Goal: Task Accomplishment & Management: Use online tool/utility

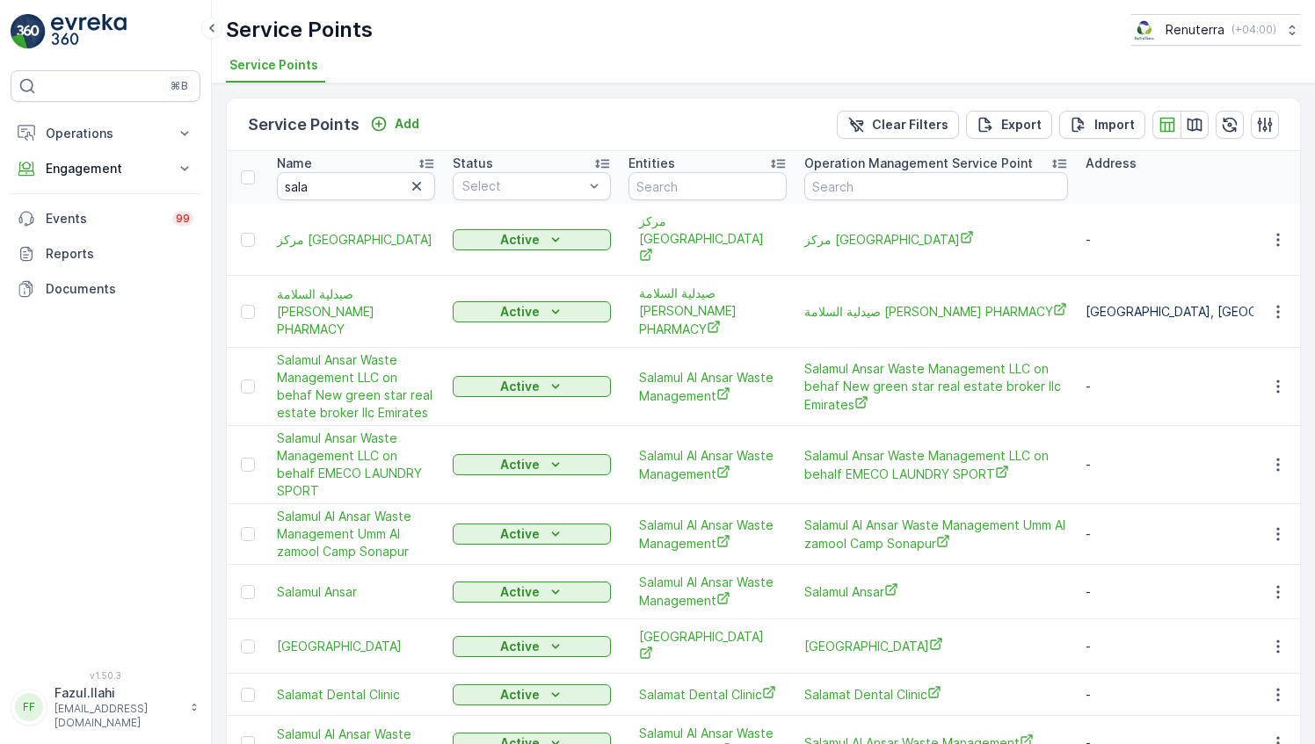
click at [346, 185] on input "sala" at bounding box center [356, 186] width 158 height 28
click at [346, 192] on input "sala" at bounding box center [356, 186] width 158 height 28
type input "taj"
click at [346, 192] on input "taj" at bounding box center [356, 186] width 158 height 28
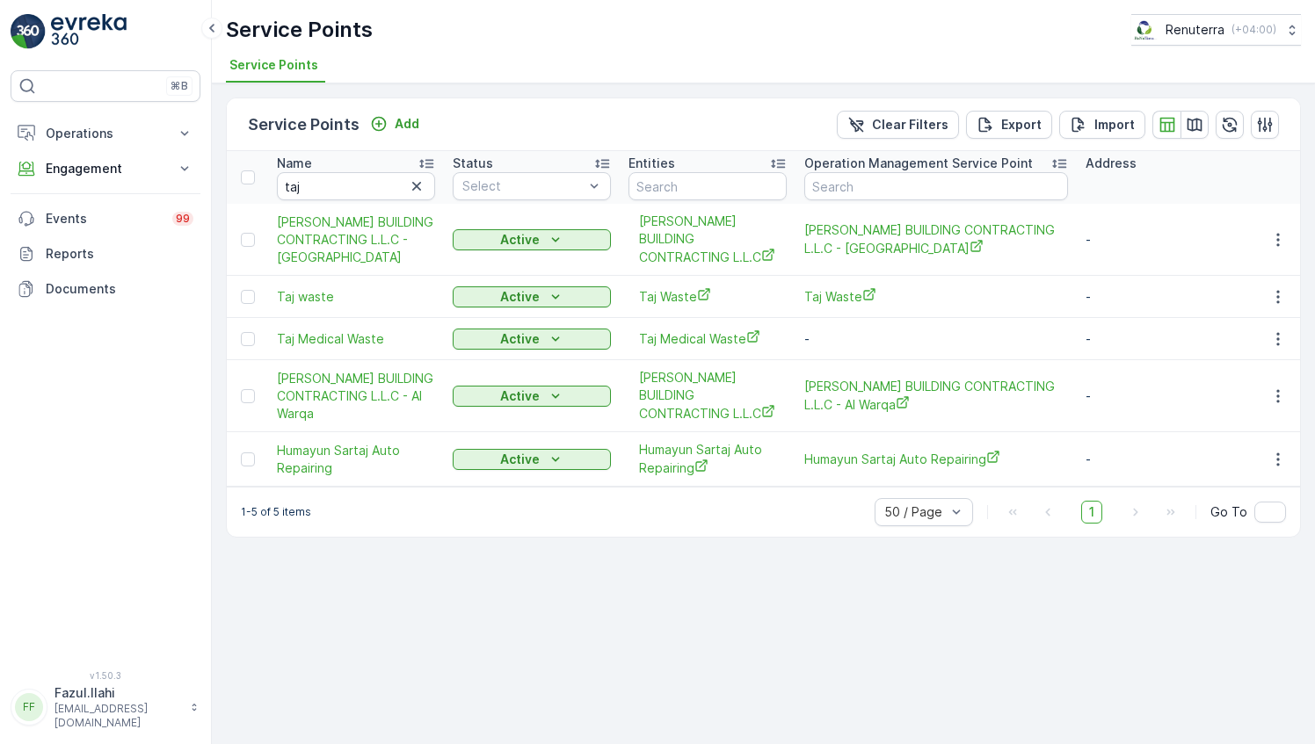
click at [1281, 407] on td at bounding box center [1276, 396] width 47 height 72
click at [1272, 394] on icon "button" at bounding box center [1278, 397] width 18 height 18
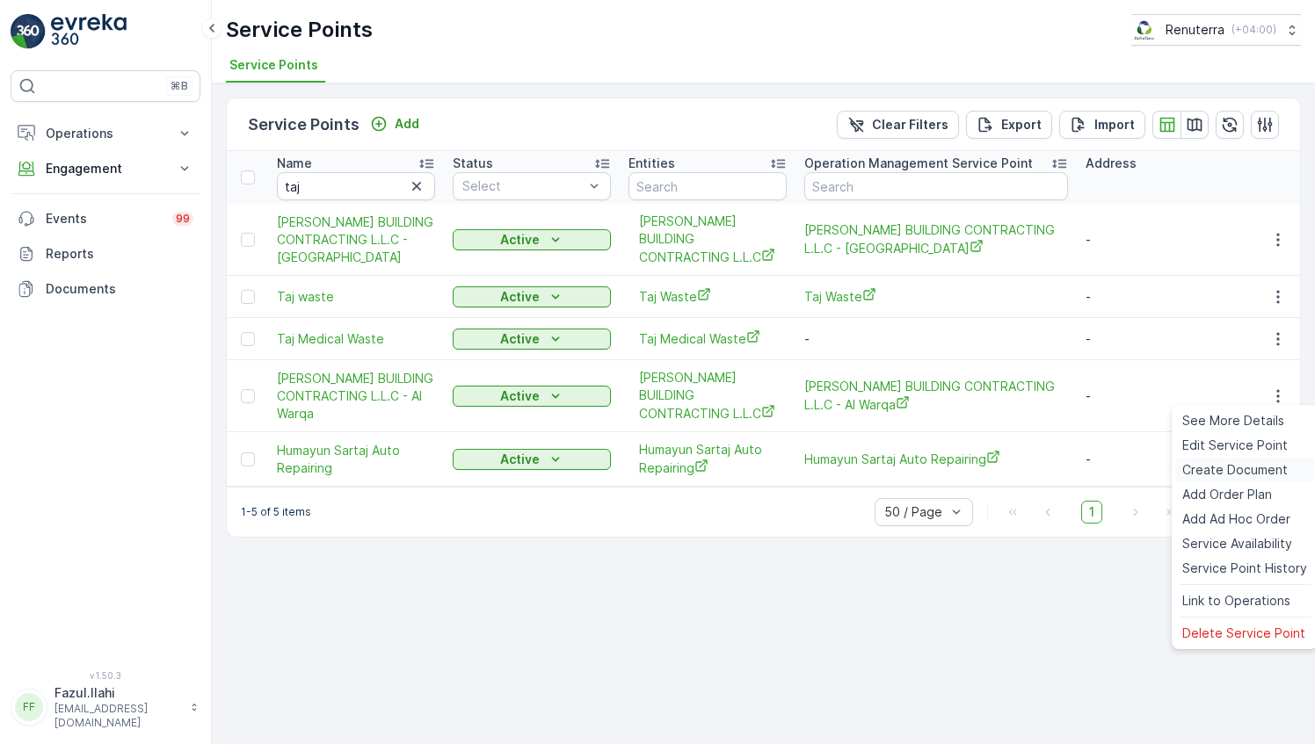
click at [1227, 468] on span "Create Document" at bounding box center [1234, 470] width 105 height 18
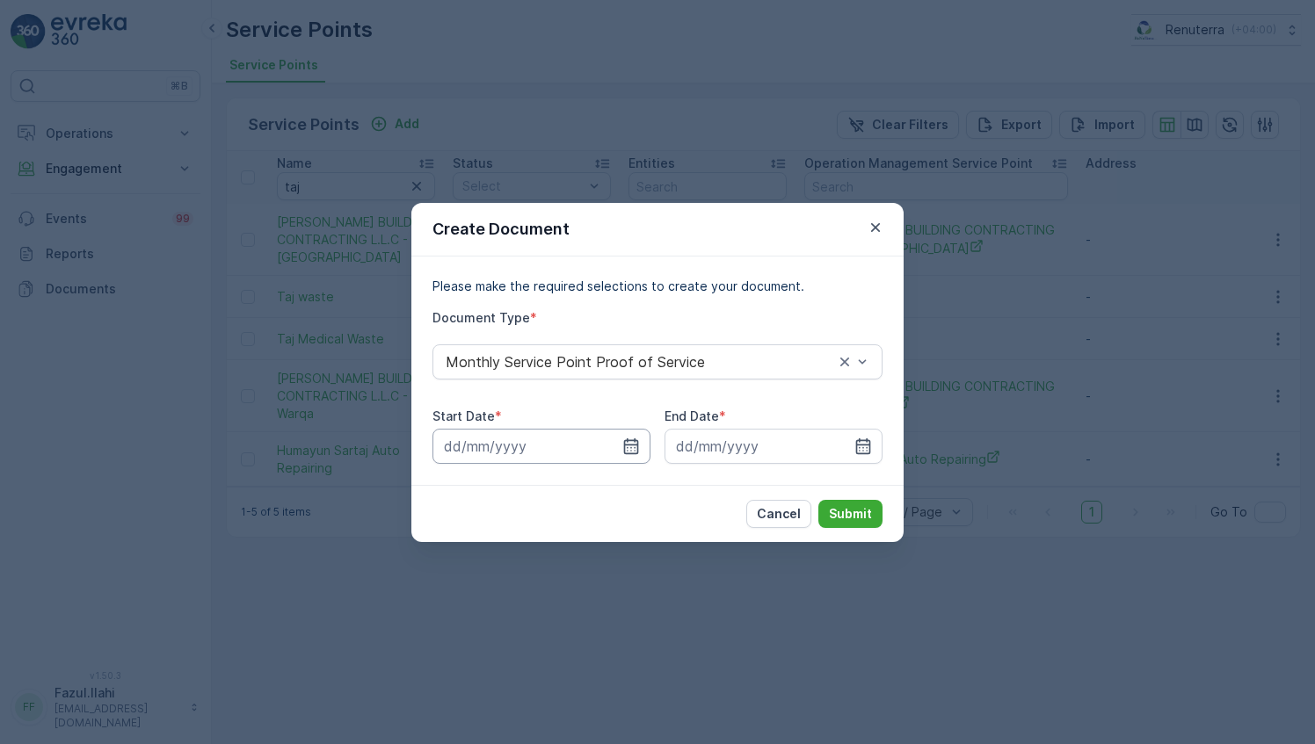
click at [621, 445] on input at bounding box center [541, 446] width 218 height 35
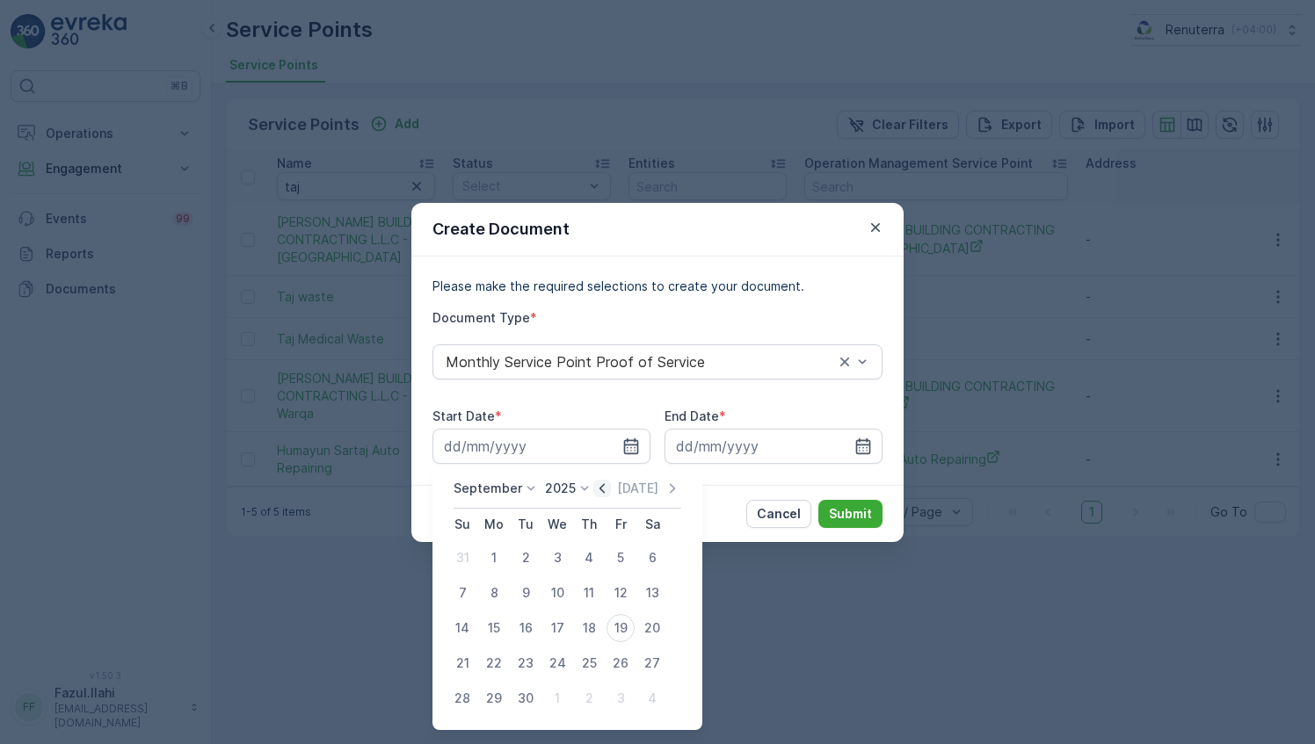
click at [598, 496] on icon "button" at bounding box center [602, 489] width 18 height 18
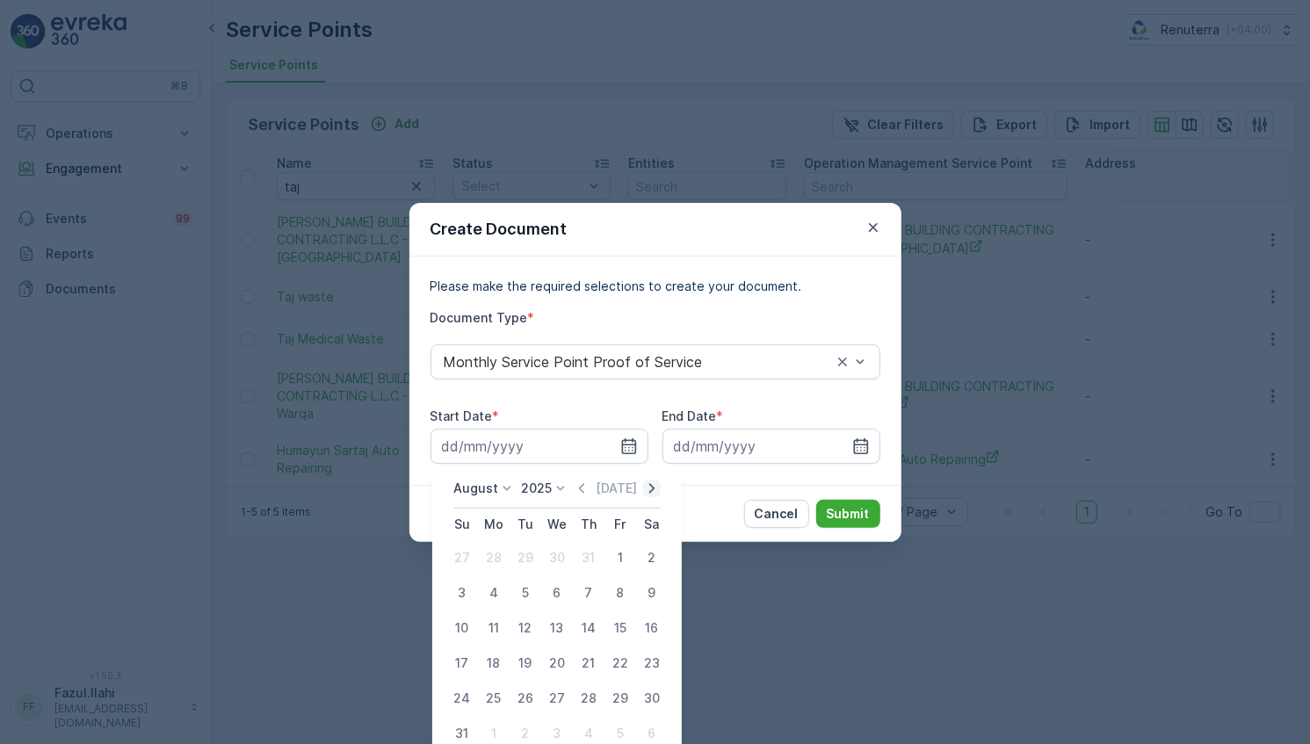
click at [654, 491] on icon "button" at bounding box center [652, 489] width 18 height 18
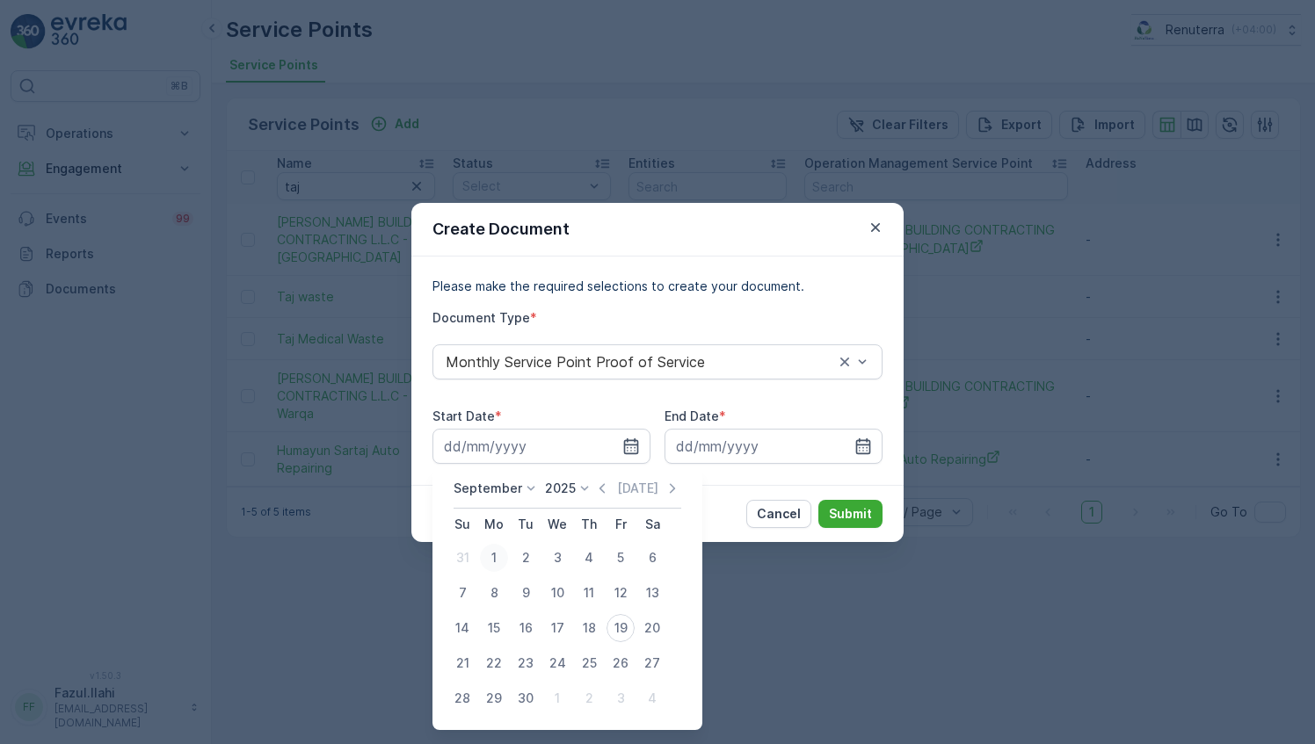
click at [494, 555] on div "1" at bounding box center [494, 558] width 28 height 28
type input "[DATE]"
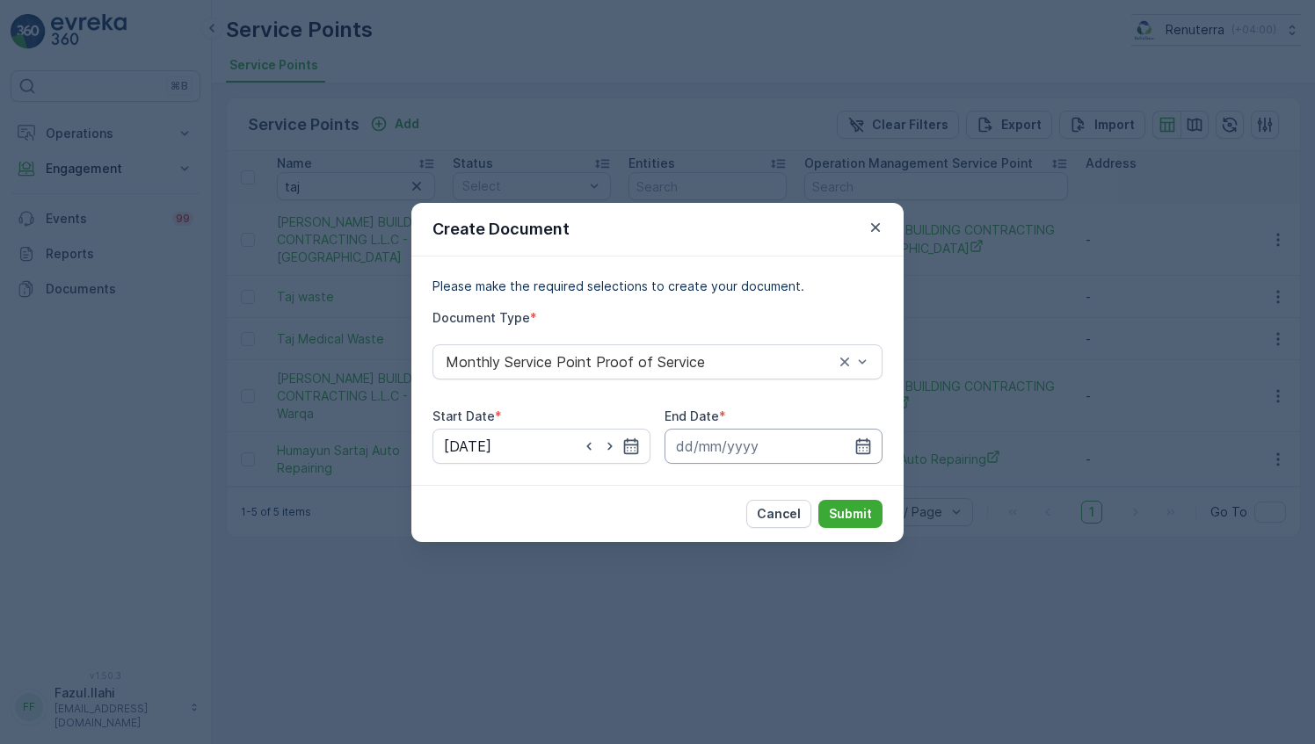
click at [851, 448] on input at bounding box center [773, 446] width 218 height 35
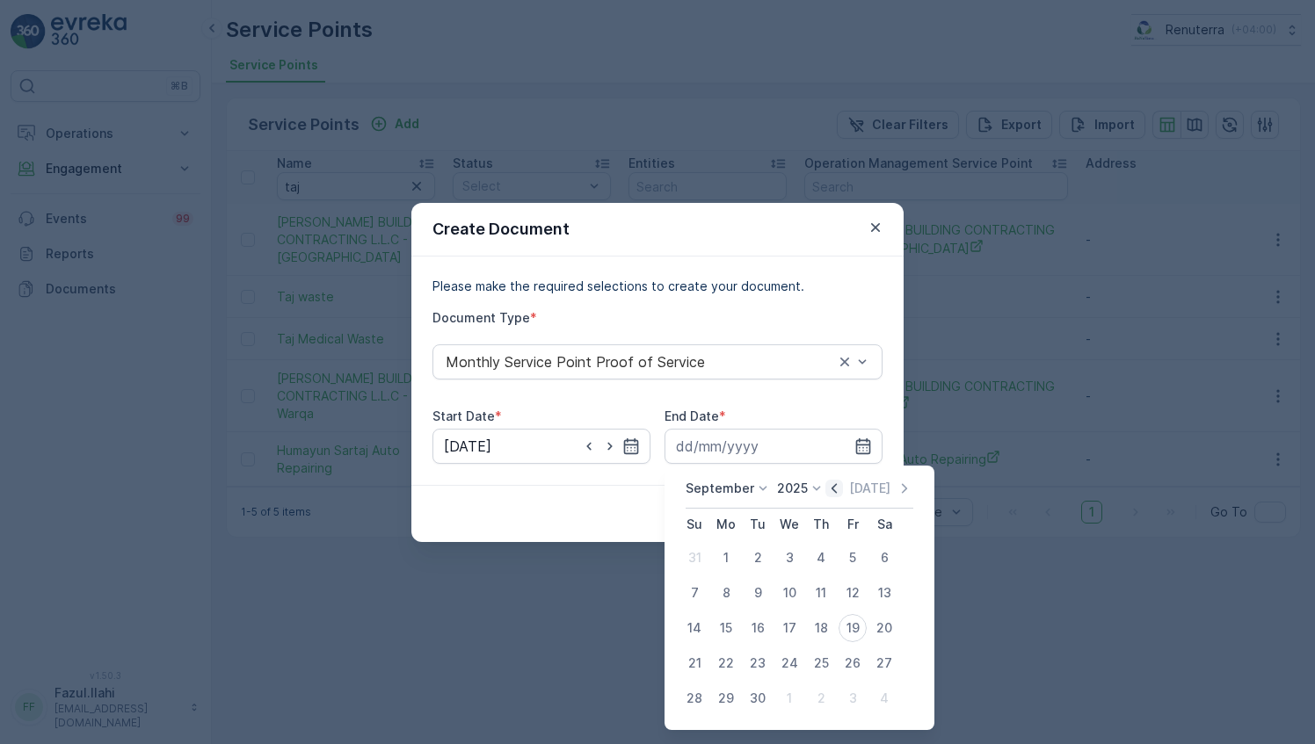
click at [831, 490] on icon "button" at bounding box center [833, 488] width 5 height 10
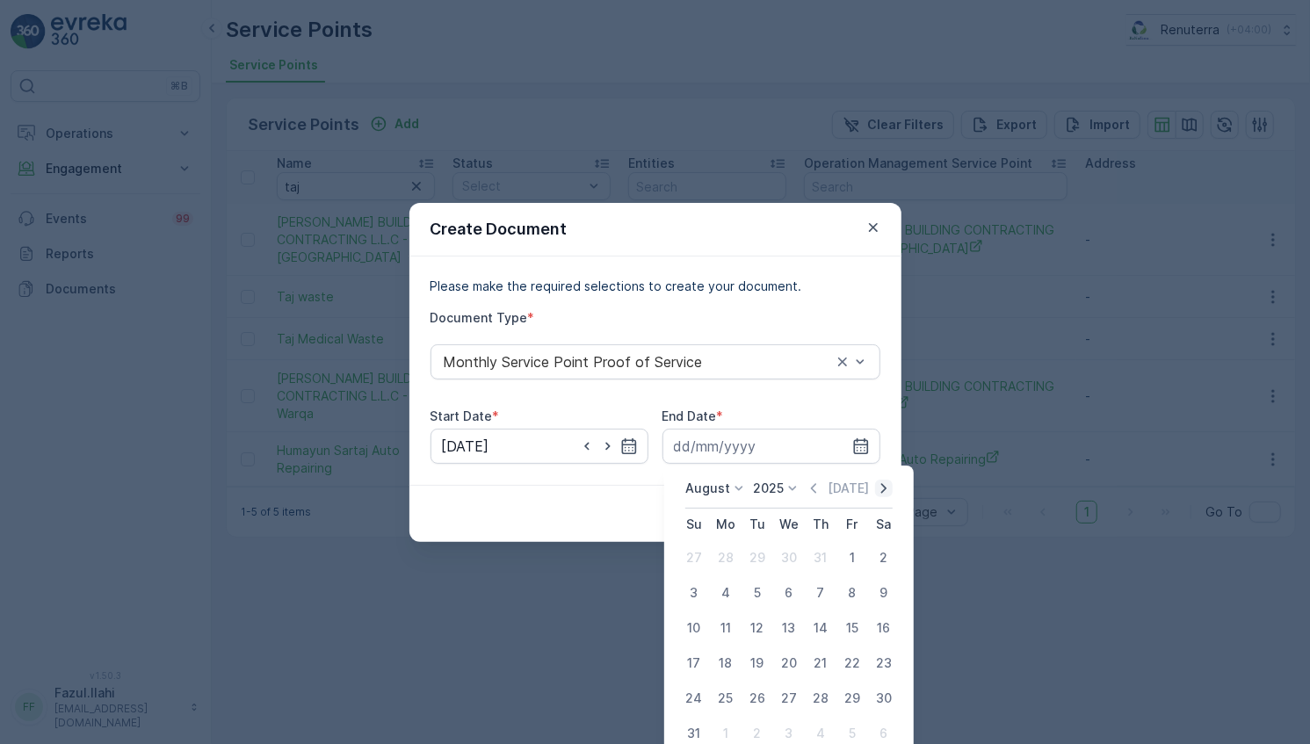
click at [888, 482] on icon "button" at bounding box center [884, 489] width 18 height 18
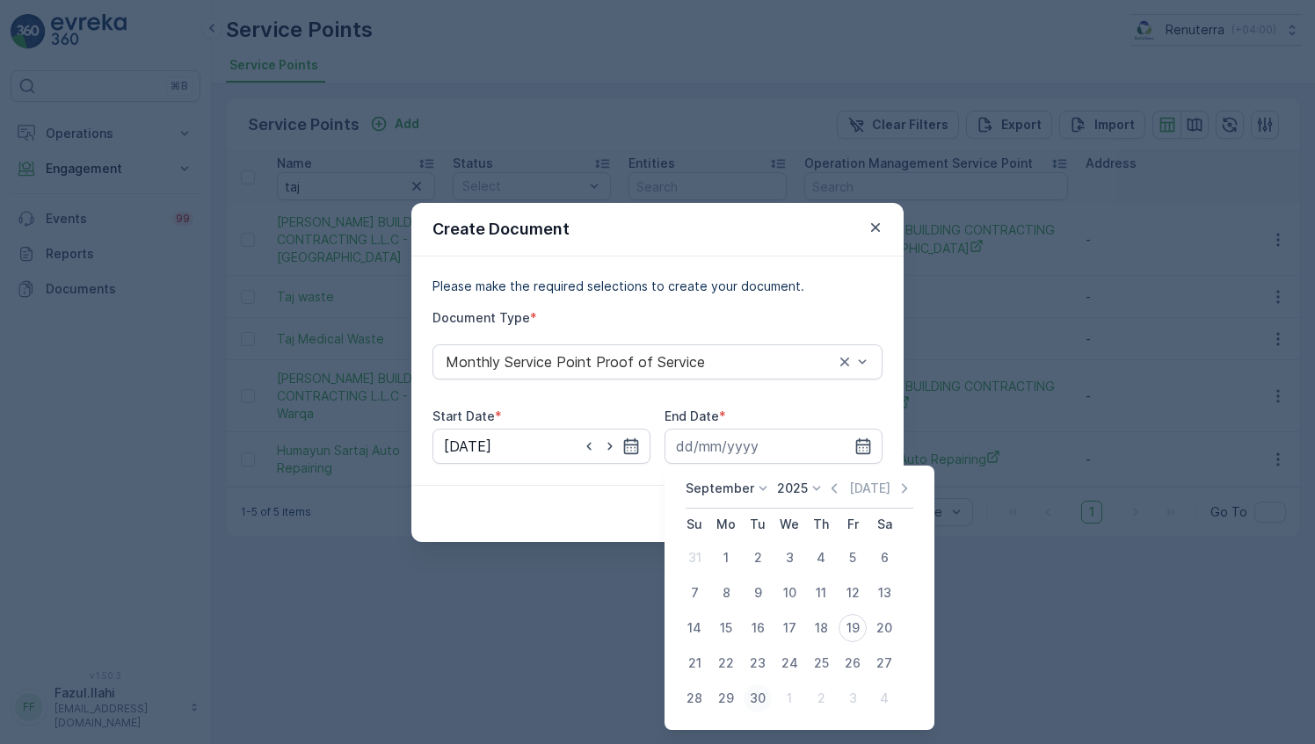
click at [765, 702] on div "30" at bounding box center [757, 699] width 28 height 28
type input "[DATE]"
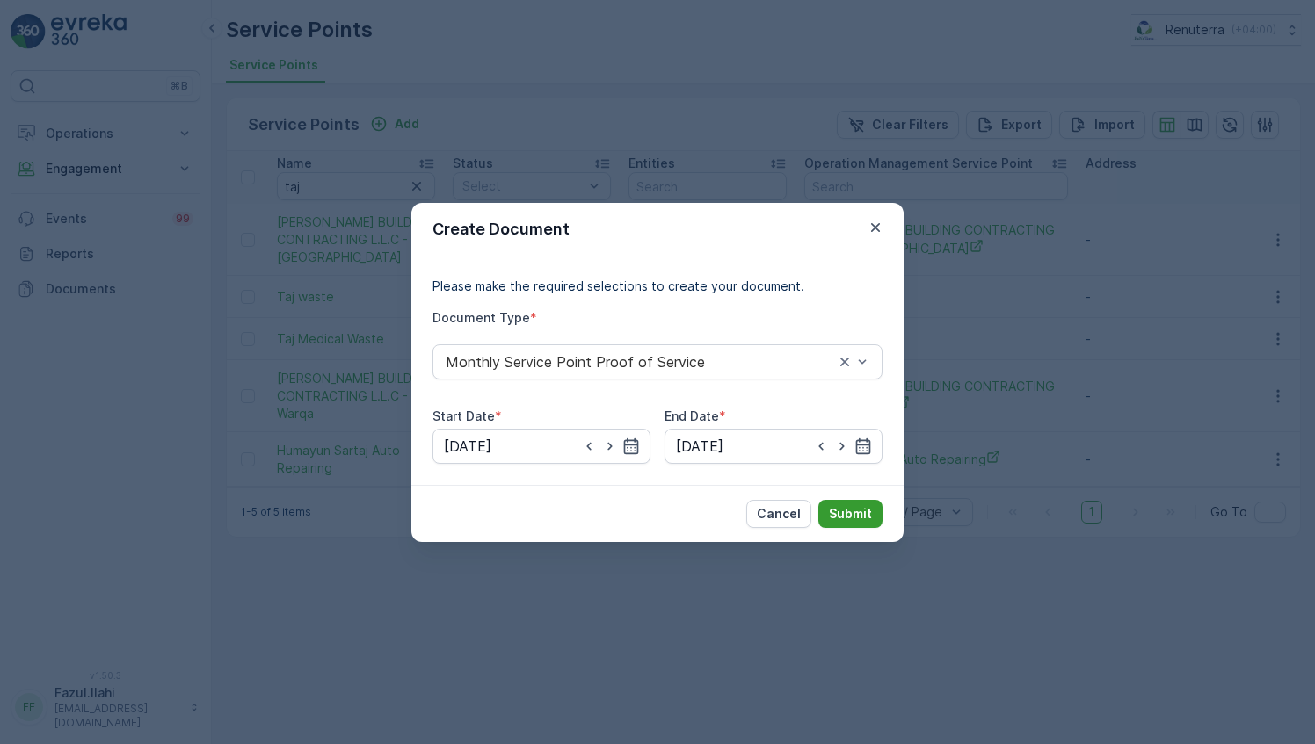
click at [853, 510] on p "Submit" at bounding box center [850, 514] width 43 height 18
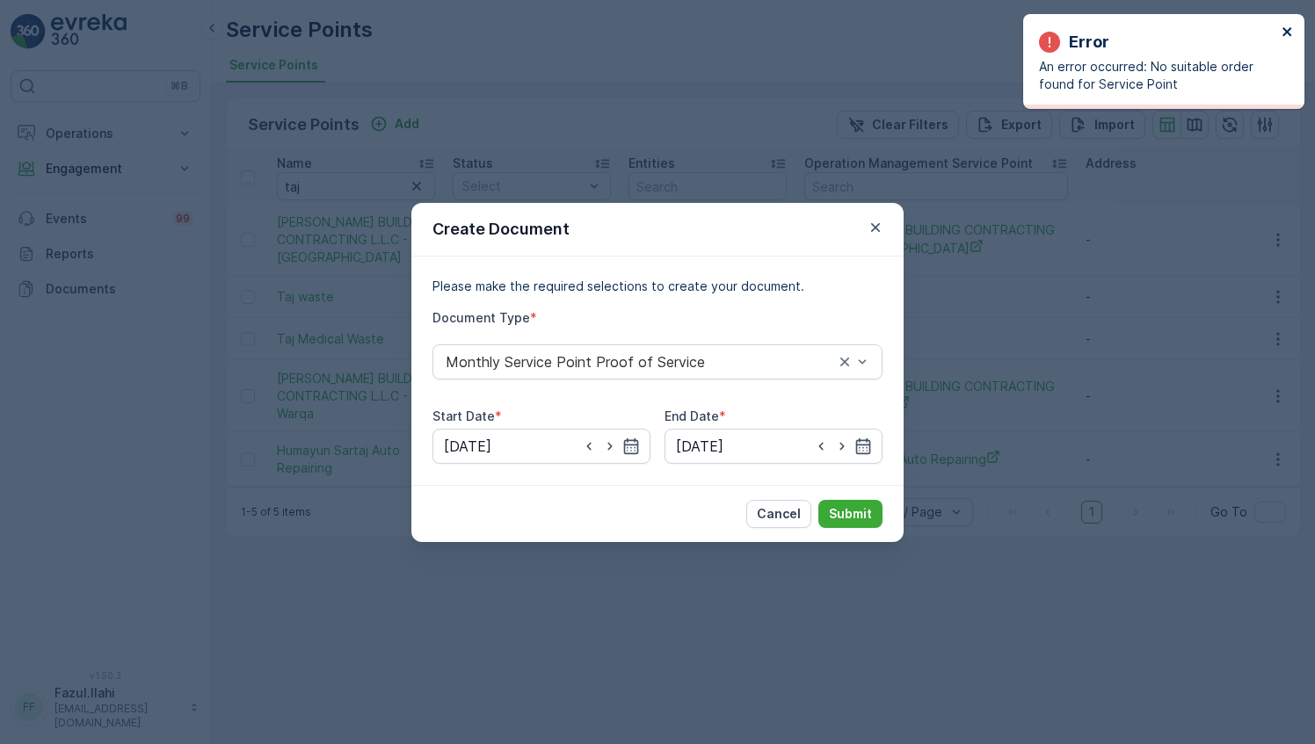
click at [1292, 34] on icon "close" at bounding box center [1287, 32] width 12 height 14
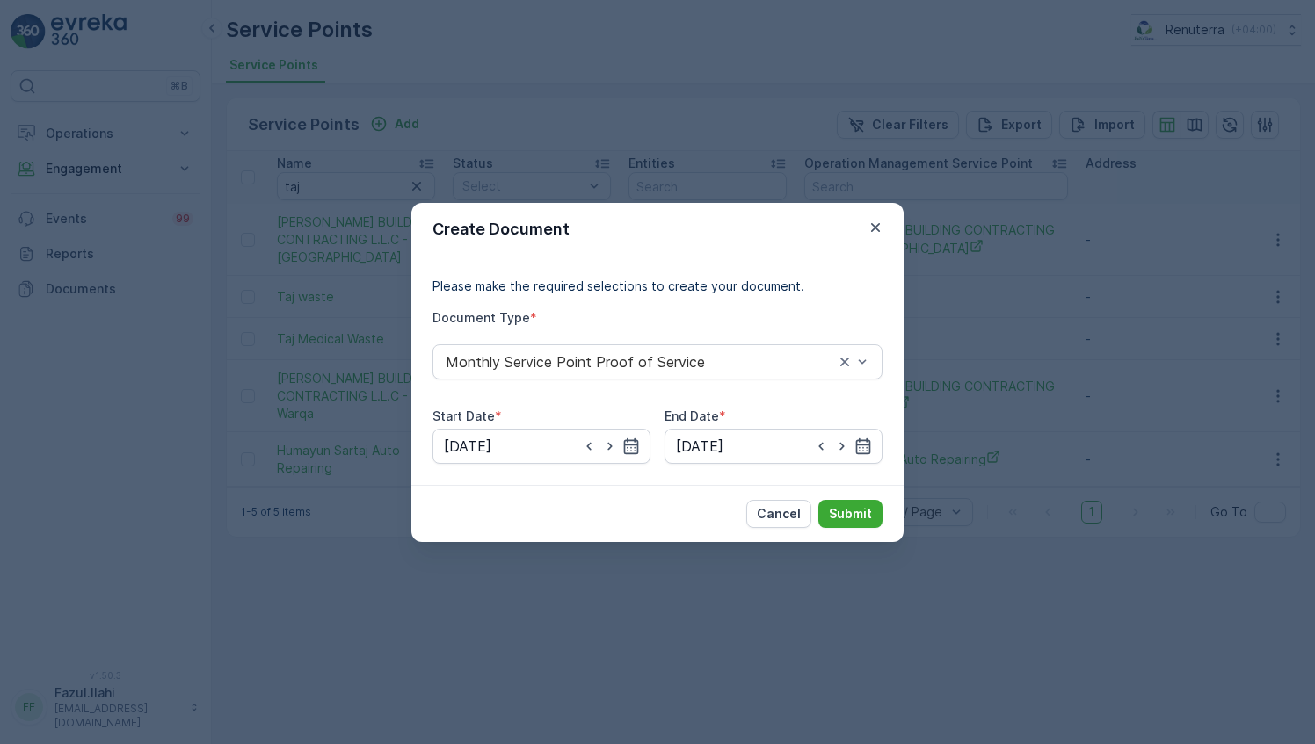
drag, startPoint x: 881, startPoint y: 217, endPoint x: 842, endPoint y: 264, distance: 60.5
click at [878, 217] on button "button" at bounding box center [875, 227] width 21 height 21
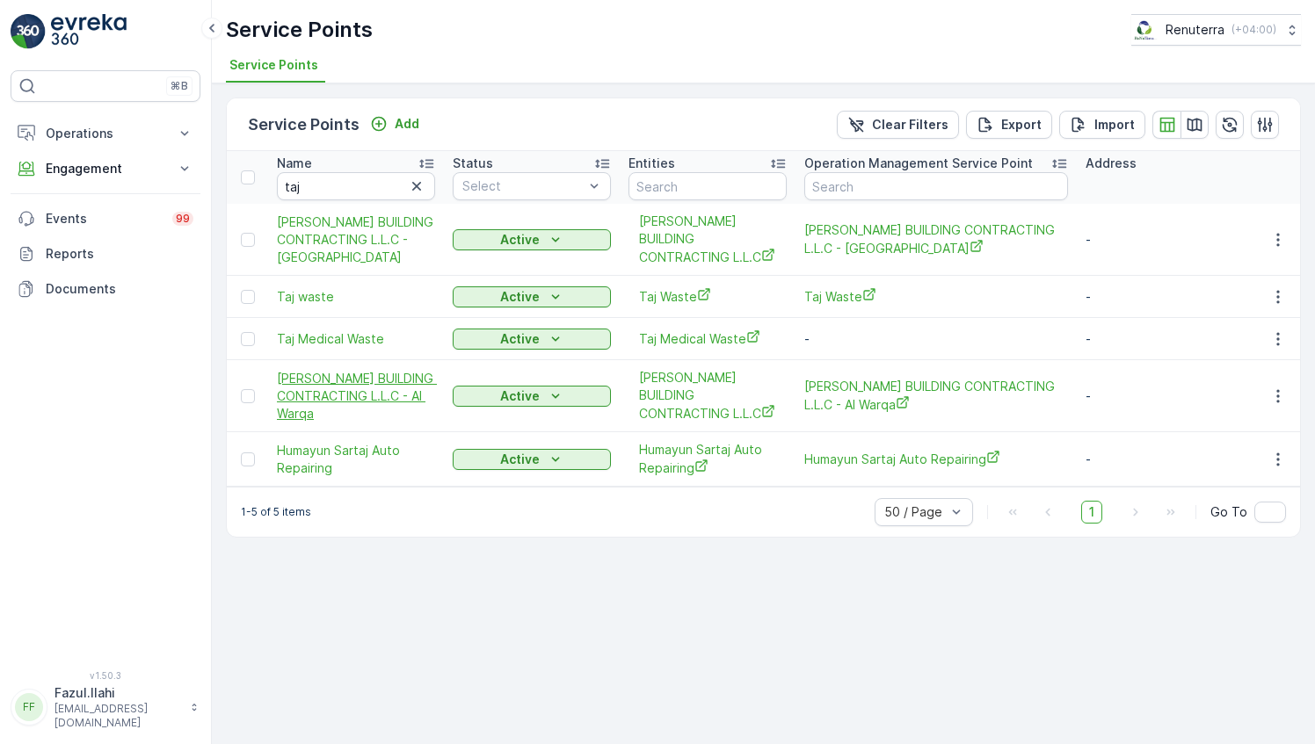
click at [397, 387] on span "[PERSON_NAME] BUILDING CONTRACTING L.L.C - Al Warqa" at bounding box center [356, 396] width 158 height 53
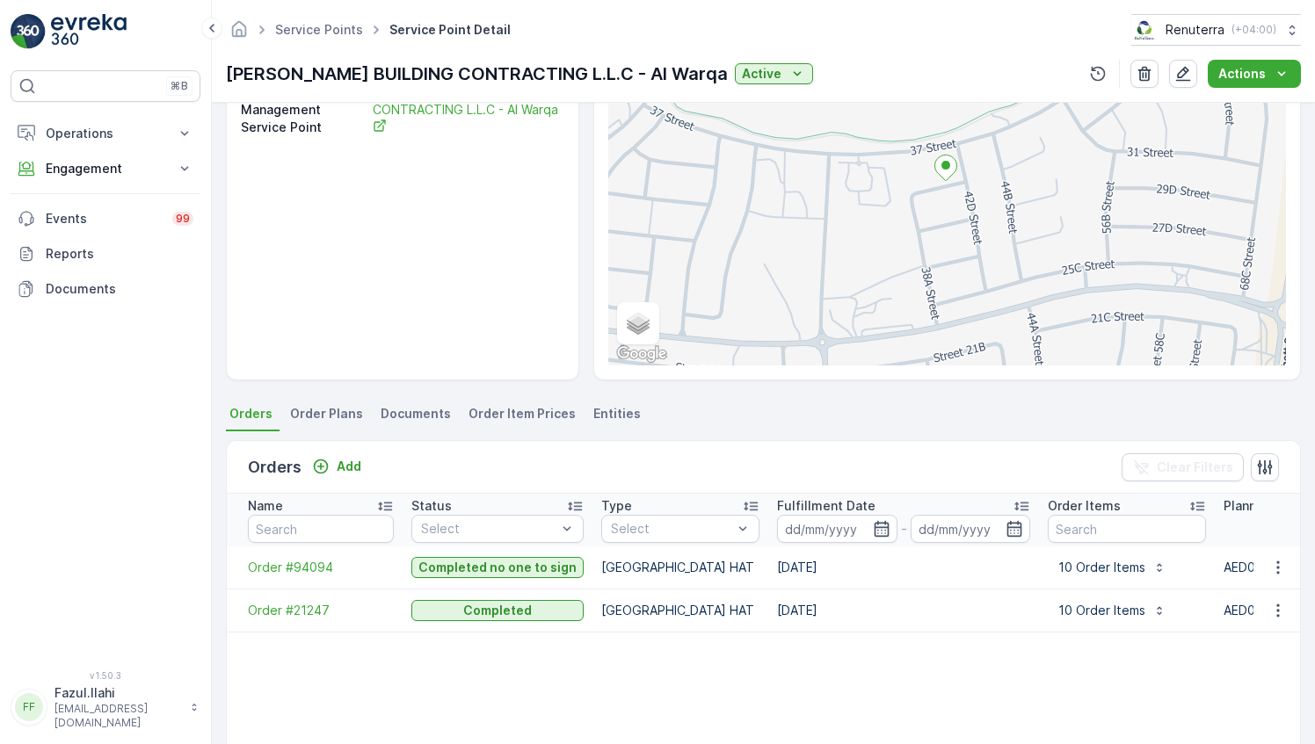
scroll to position [248, 0]
